Goal: Information Seeking & Learning: Learn about a topic

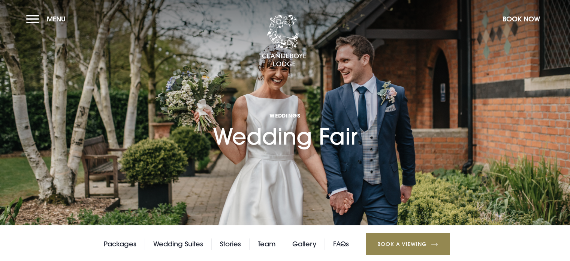
checkbox input "true"
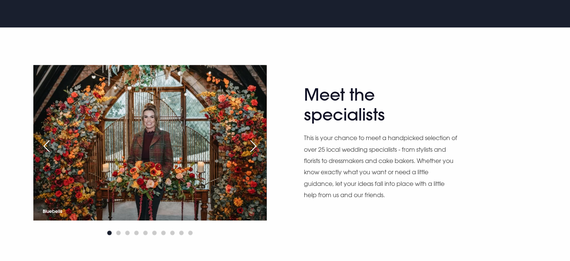
scroll to position [375, 0]
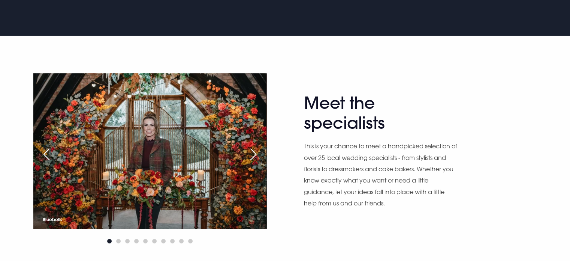
click at [252, 155] on div "Next slide" at bounding box center [253, 154] width 19 height 17
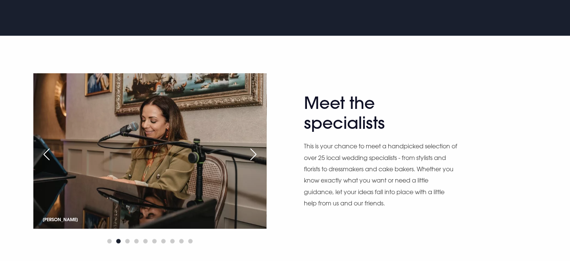
click at [252, 155] on div "Next slide" at bounding box center [253, 154] width 19 height 17
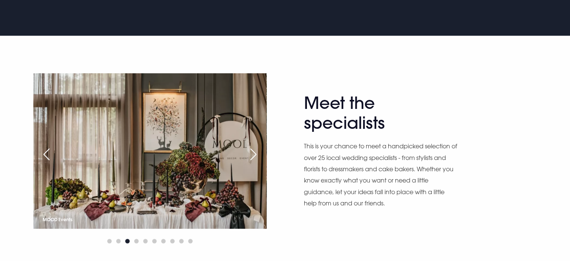
click at [252, 155] on div "Next slide" at bounding box center [253, 154] width 19 height 17
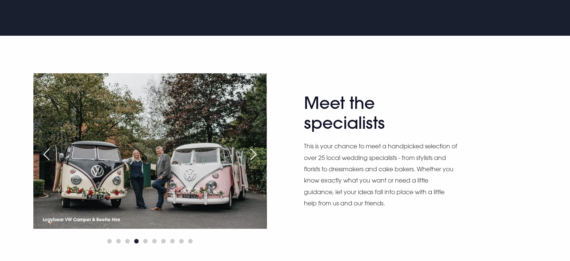
click at [252, 152] on div "Next slide" at bounding box center [253, 154] width 19 height 17
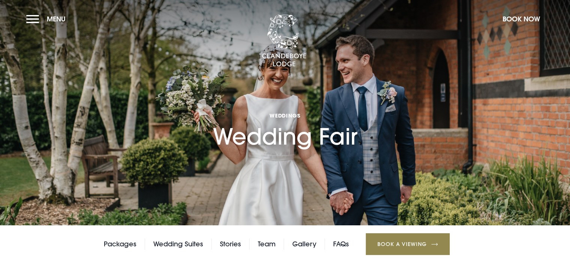
scroll to position [0, 0]
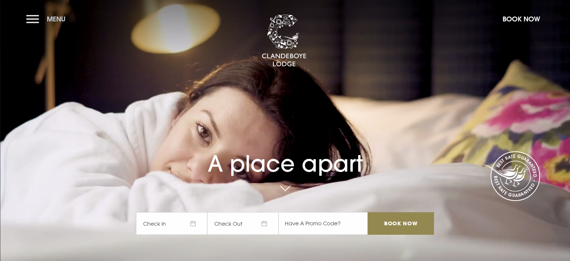
click at [33, 20] on button "Menu" at bounding box center [47, 19] width 43 height 16
click at [36, 16] on button "Menu" at bounding box center [47, 19] width 43 height 16
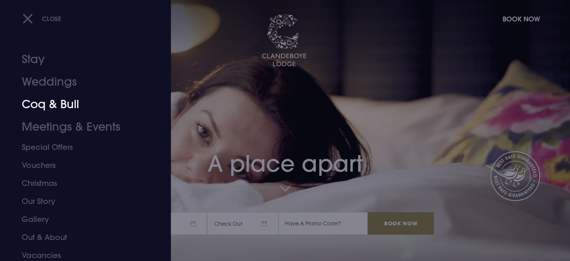
click at [45, 104] on link "Coq & Bull" at bounding box center [81, 104] width 119 height 23
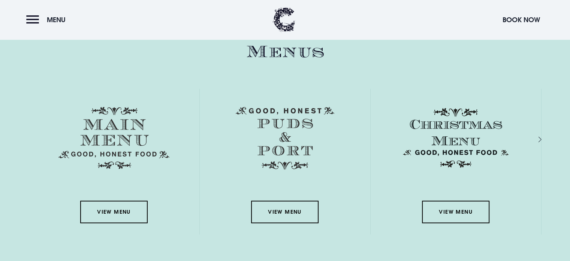
scroll to position [1163, 0]
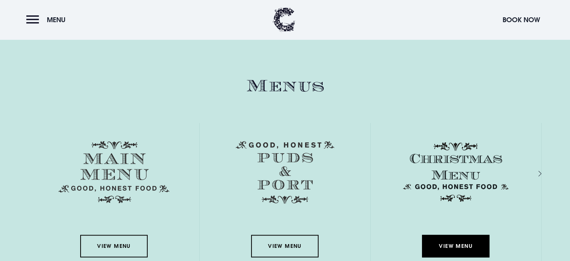
click at [456, 246] on link "View Menu" at bounding box center [456, 245] width 68 height 23
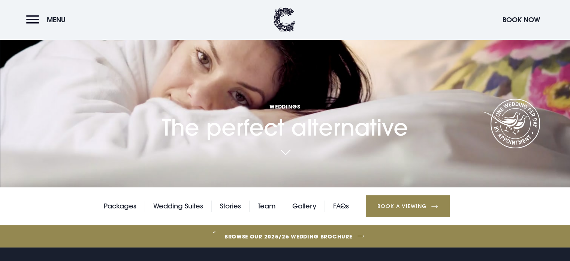
scroll to position [38, 0]
